Goal: Information Seeking & Learning: Learn about a topic

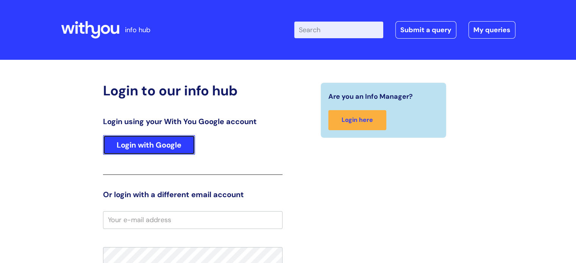
click at [144, 151] on link "Login with Google" at bounding box center [149, 145] width 92 height 20
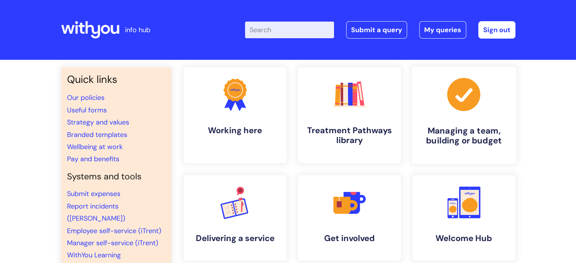
click at [450, 133] on h4 "Managing a team, building or budget" at bounding box center [463, 136] width 92 height 20
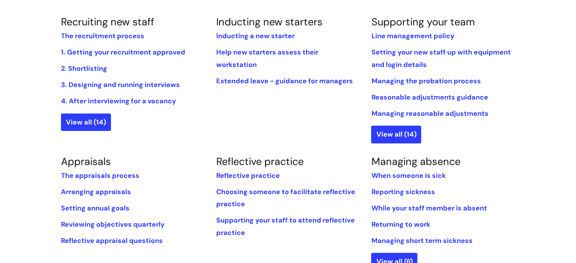
scroll to position [189, 0]
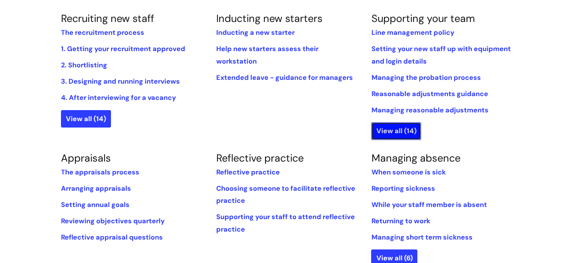
click at [382, 131] on link "View all (14)" at bounding box center [396, 130] width 50 height 17
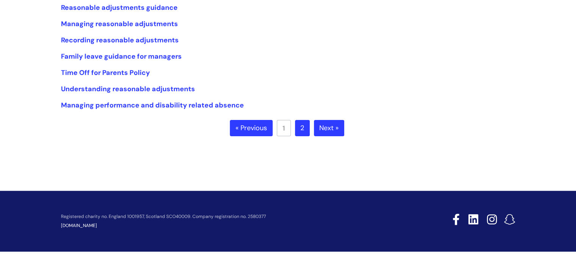
scroll to position [218, 0]
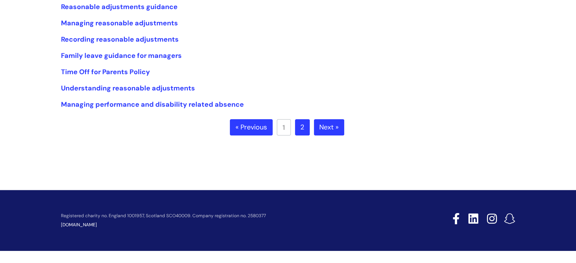
click at [296, 127] on link "2" at bounding box center [302, 127] width 15 height 17
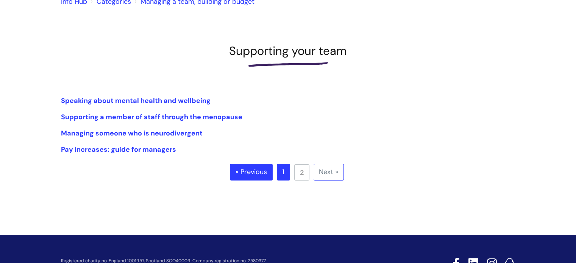
scroll to position [76, 0]
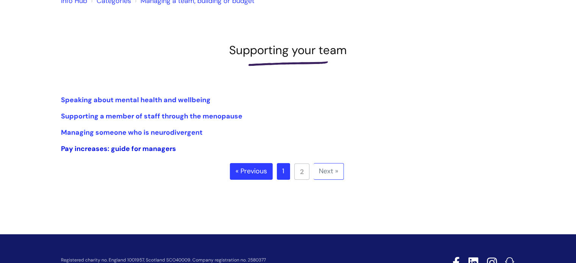
click at [136, 148] on link "Pay increases: guide for managers" at bounding box center [118, 148] width 115 height 9
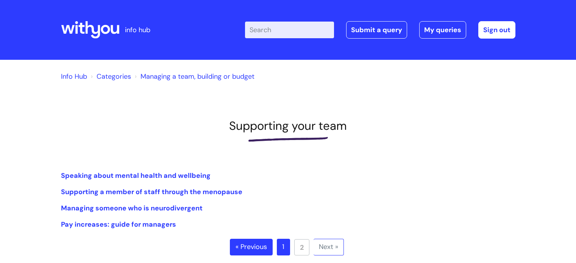
scroll to position [76, 0]
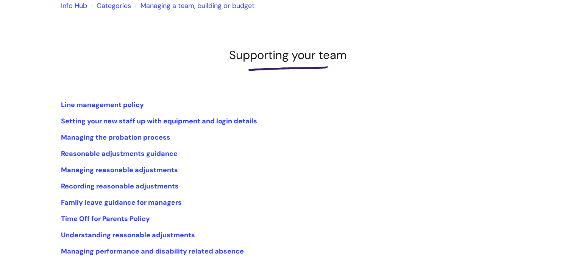
scroll to position [66, 0]
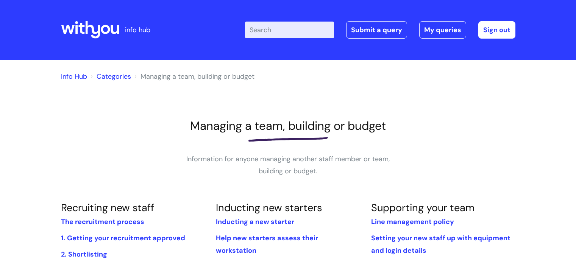
scroll to position [189, 0]
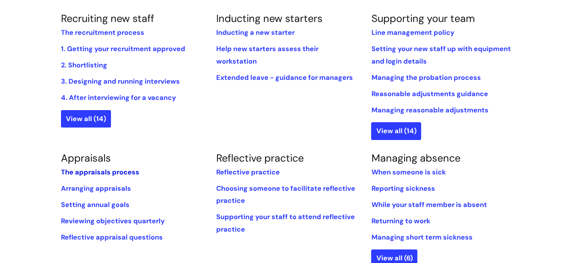
click at [92, 172] on link "The appraisals process" at bounding box center [100, 172] width 78 height 9
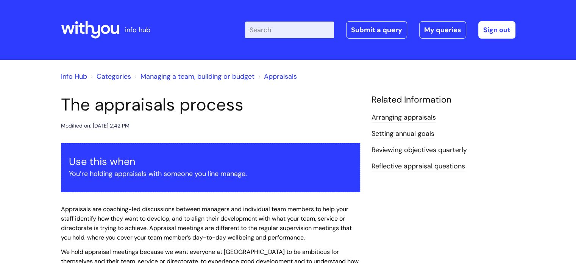
click at [395, 134] on link "Setting annual goals" at bounding box center [402, 134] width 63 height 10
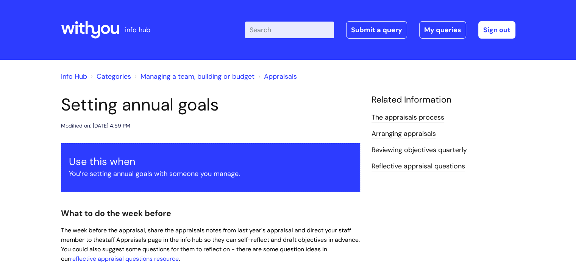
click at [396, 148] on link "Reviewing objectives quarterly" at bounding box center [418, 150] width 95 height 10
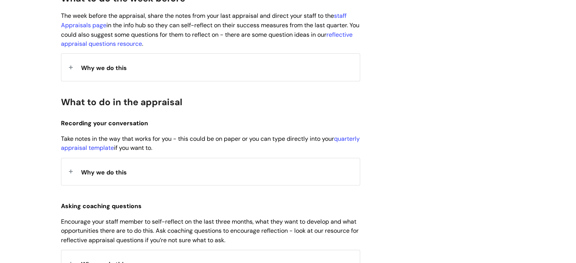
scroll to position [76, 0]
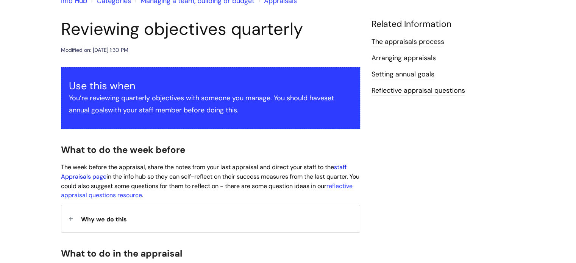
click at [345, 167] on link "staff Appraisals page" at bounding box center [203, 171] width 285 height 17
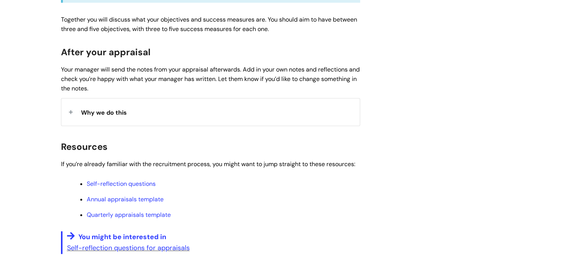
scroll to position [606, 0]
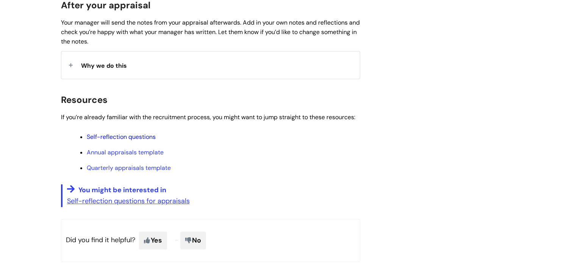
click at [133, 137] on link "Self-reflection questions" at bounding box center [121, 137] width 69 height 8
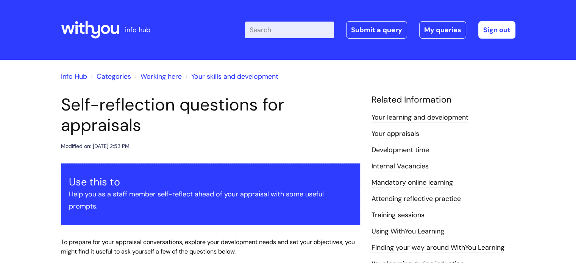
drag, startPoint x: 209, startPoint y: 136, endPoint x: 182, endPoint y: 142, distance: 27.5
click at [182, 142] on header "Self-reflection questions for appraisals Modified on: Fri, 19 Feb, 2021 at 2:53…" at bounding box center [210, 123] width 299 height 56
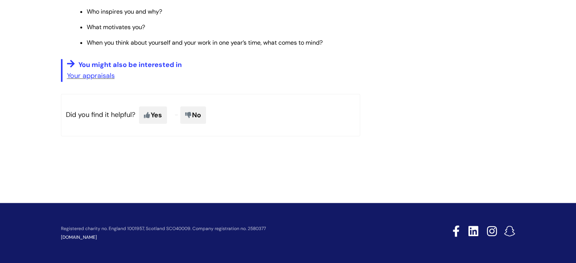
scroll to position [707, 0]
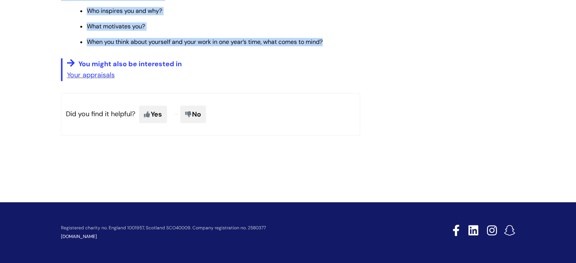
drag, startPoint x: 60, startPoint y: 64, endPoint x: 341, endPoint y: 43, distance: 282.3
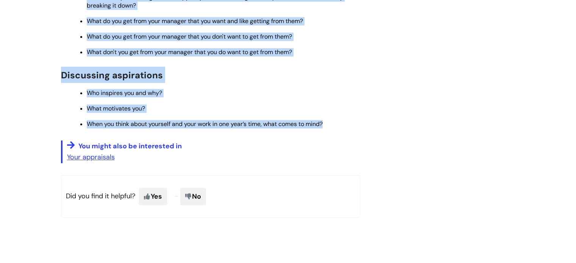
scroll to position [593, 0]
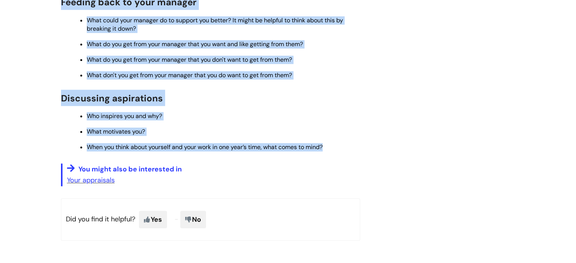
drag, startPoint x: 105, startPoint y: 73, endPoint x: 109, endPoint y: 70, distance: 4.4
copy article "Self-reflection questions for appraisals Modified on: Fri, 19 Feb, 2021 at 2:53…"
